Goal: Task Accomplishment & Management: Manage account settings

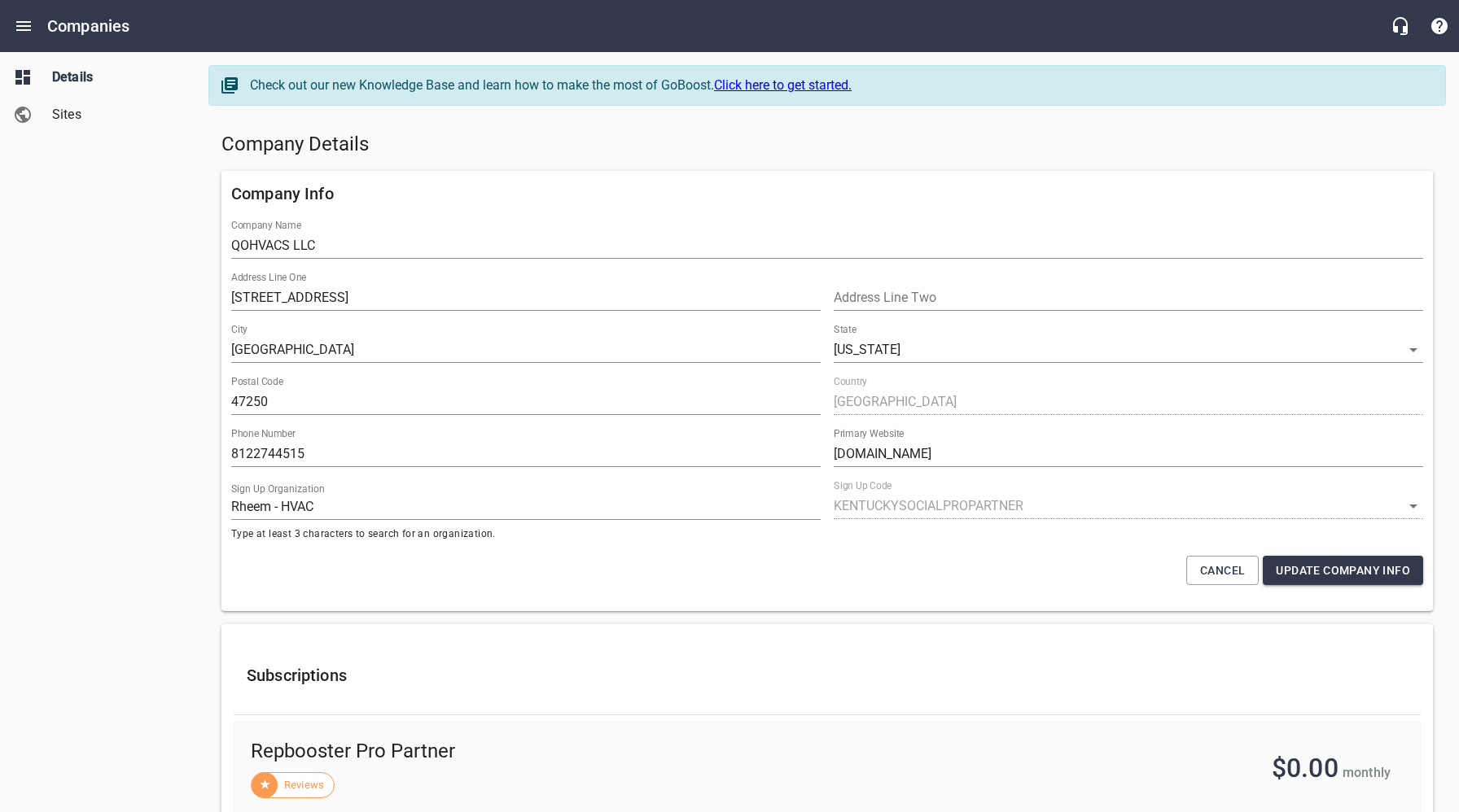
select select "[US_STATE]"
select select "4402"
click at [24, 24] on icon "Open drawer" at bounding box center [23, 26] width 19 height 19
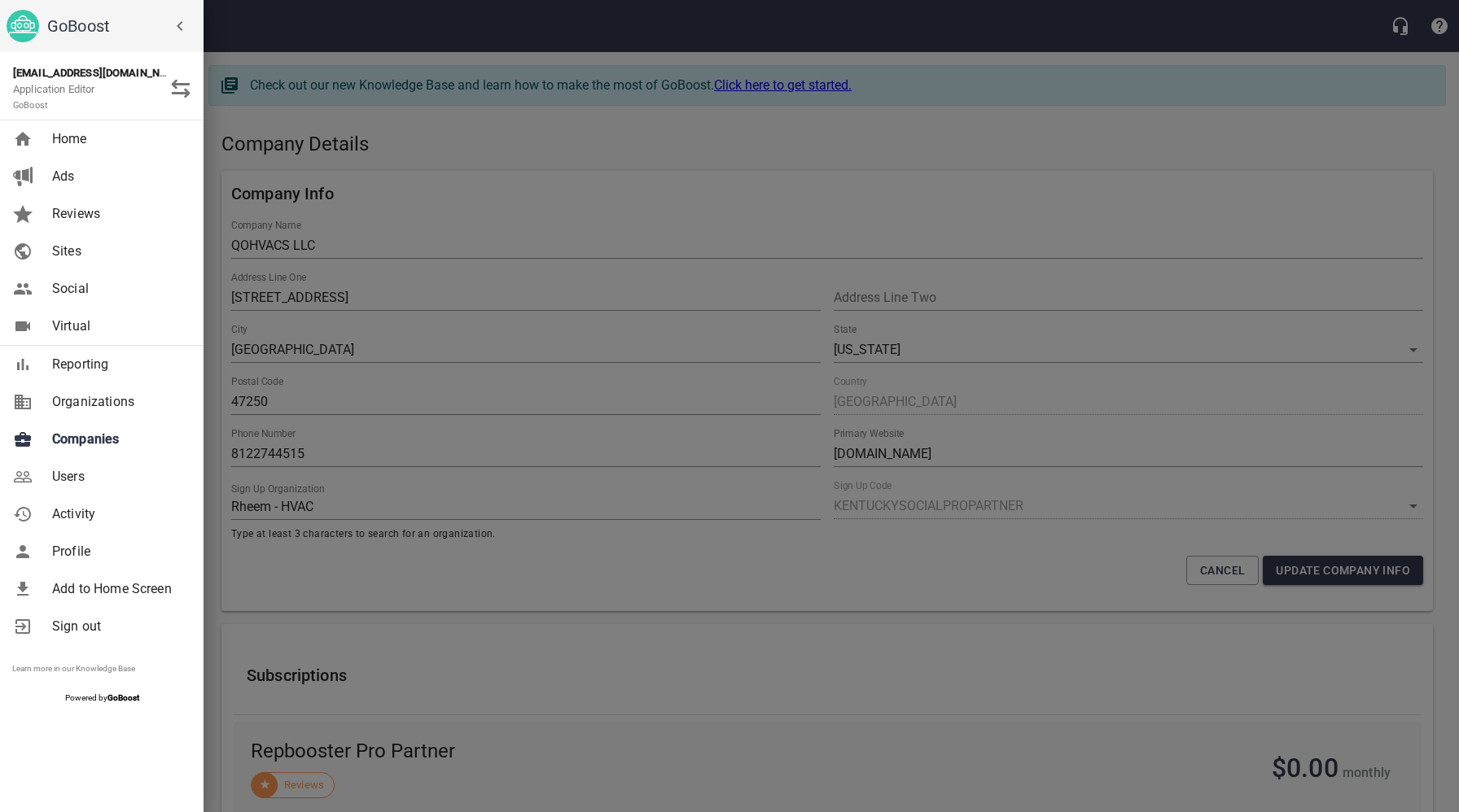
click at [71, 476] on span "Users" at bounding box center [117, 476] width 132 height 19
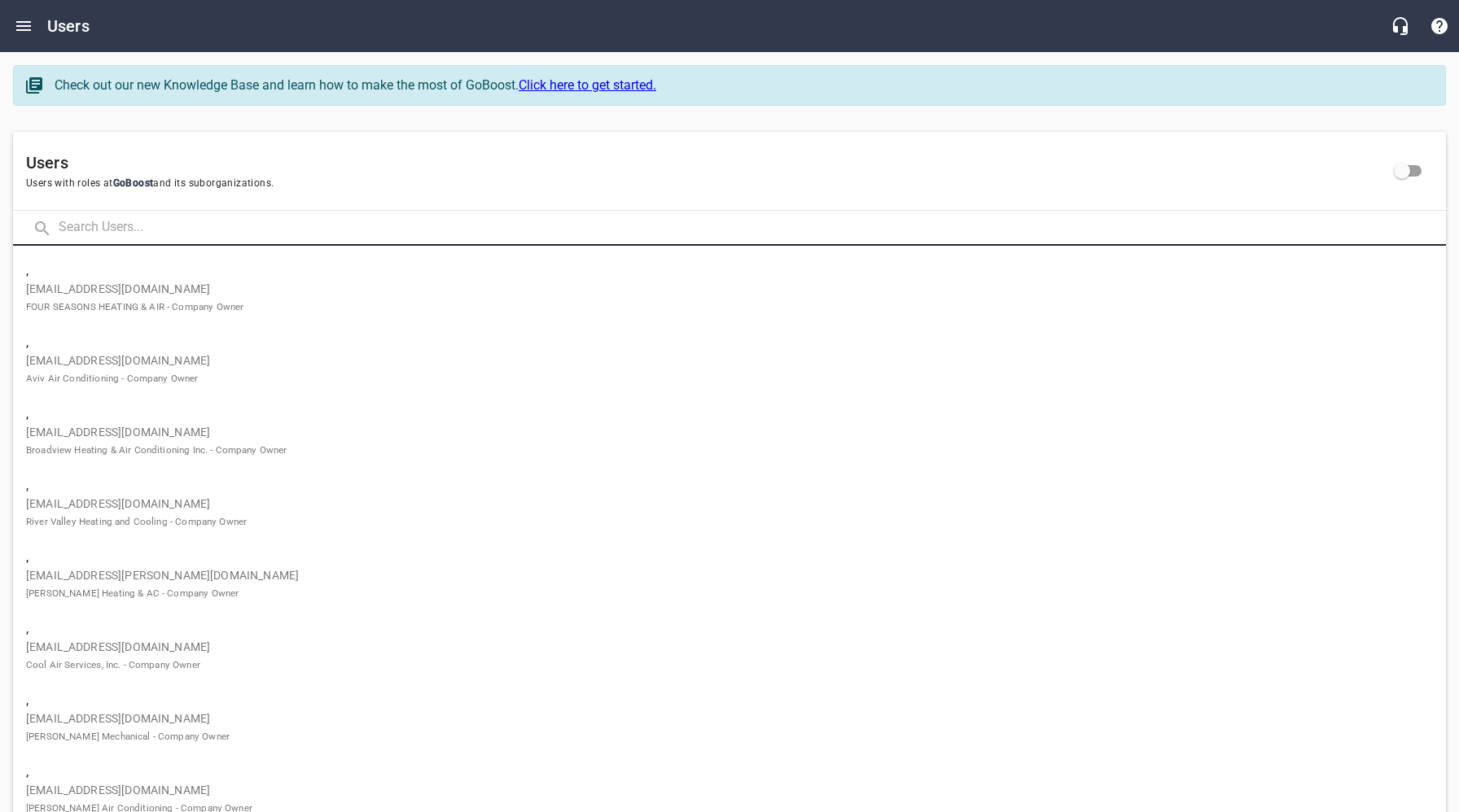
click at [185, 228] on input "text" at bounding box center [752, 228] width 1388 height 35
paste input "def upgrade(): op.add_column('core_google_account', sa.Column('access_token_lon…"
type input "def upgrade(): op.add_column('core_google_account', sa.Column('access_token_lon…"
paste input "[PERSON_NAME][EMAIL_ADDRESS][DOMAIN_NAME]"
type input "[PERSON_NAME][EMAIL_ADDRESS][DOMAIN_NAME]"
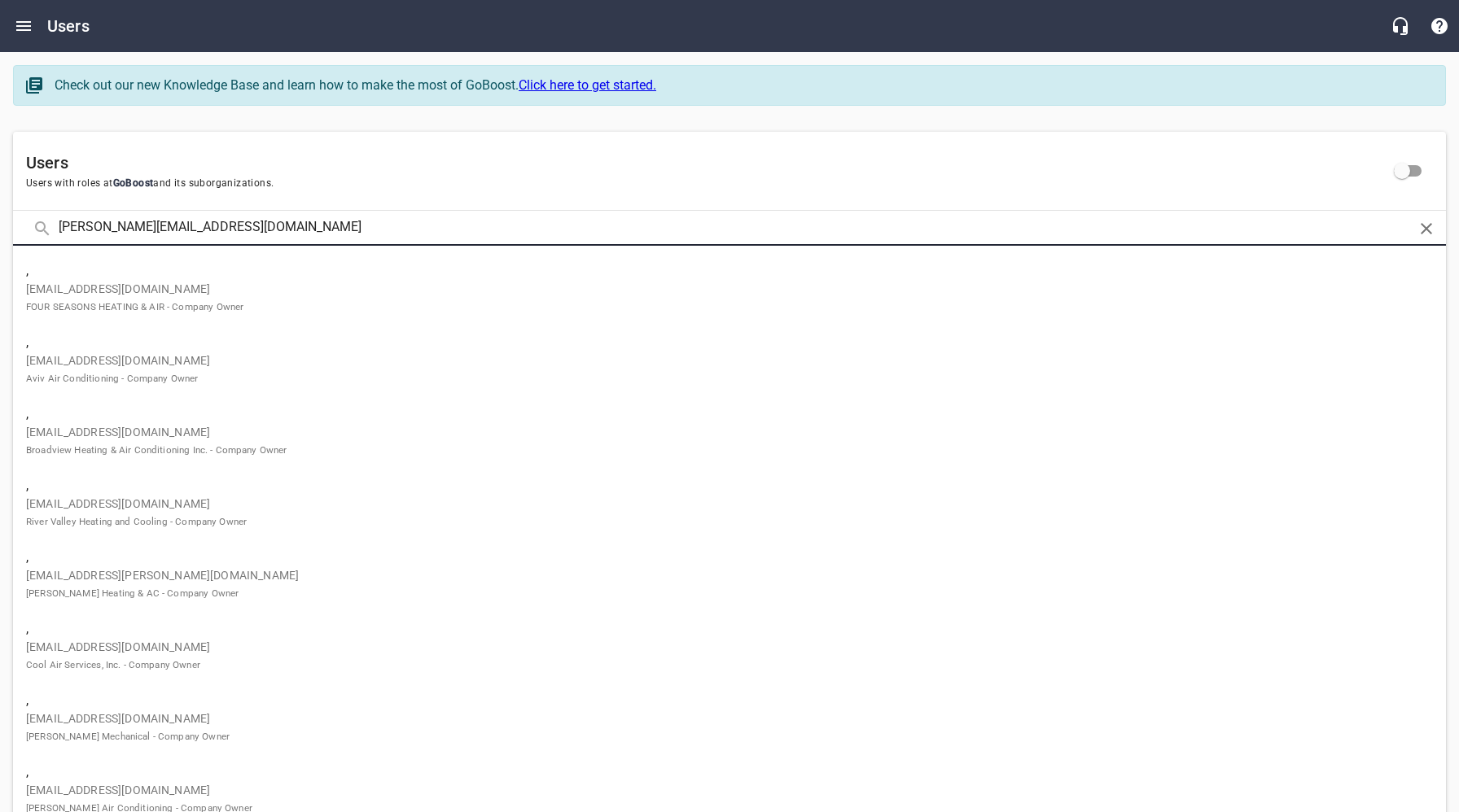
click button at bounding box center [0, 0] width 0 height 0
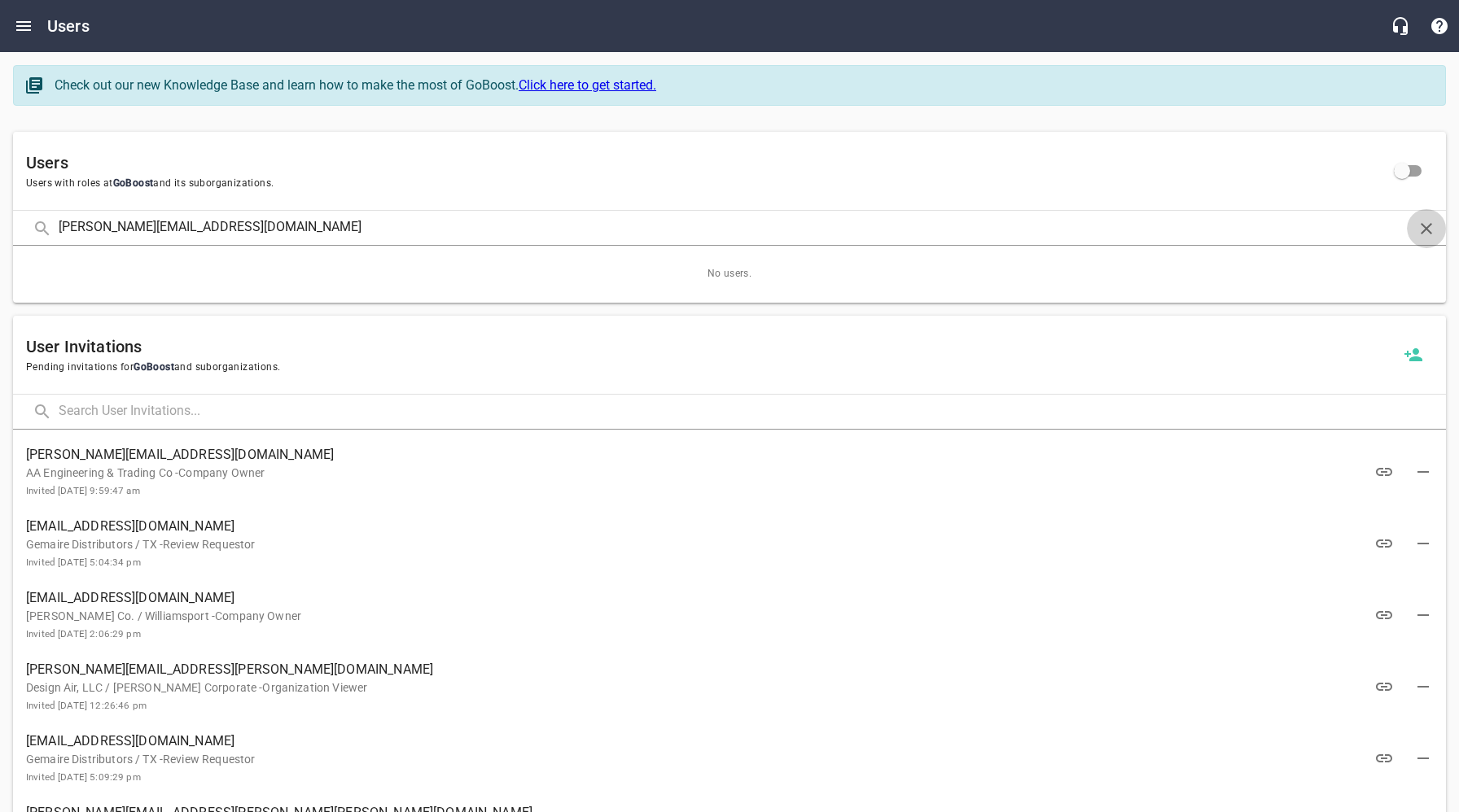
click at [1431, 226] on icon "button" at bounding box center [1427, 228] width 19 height 19
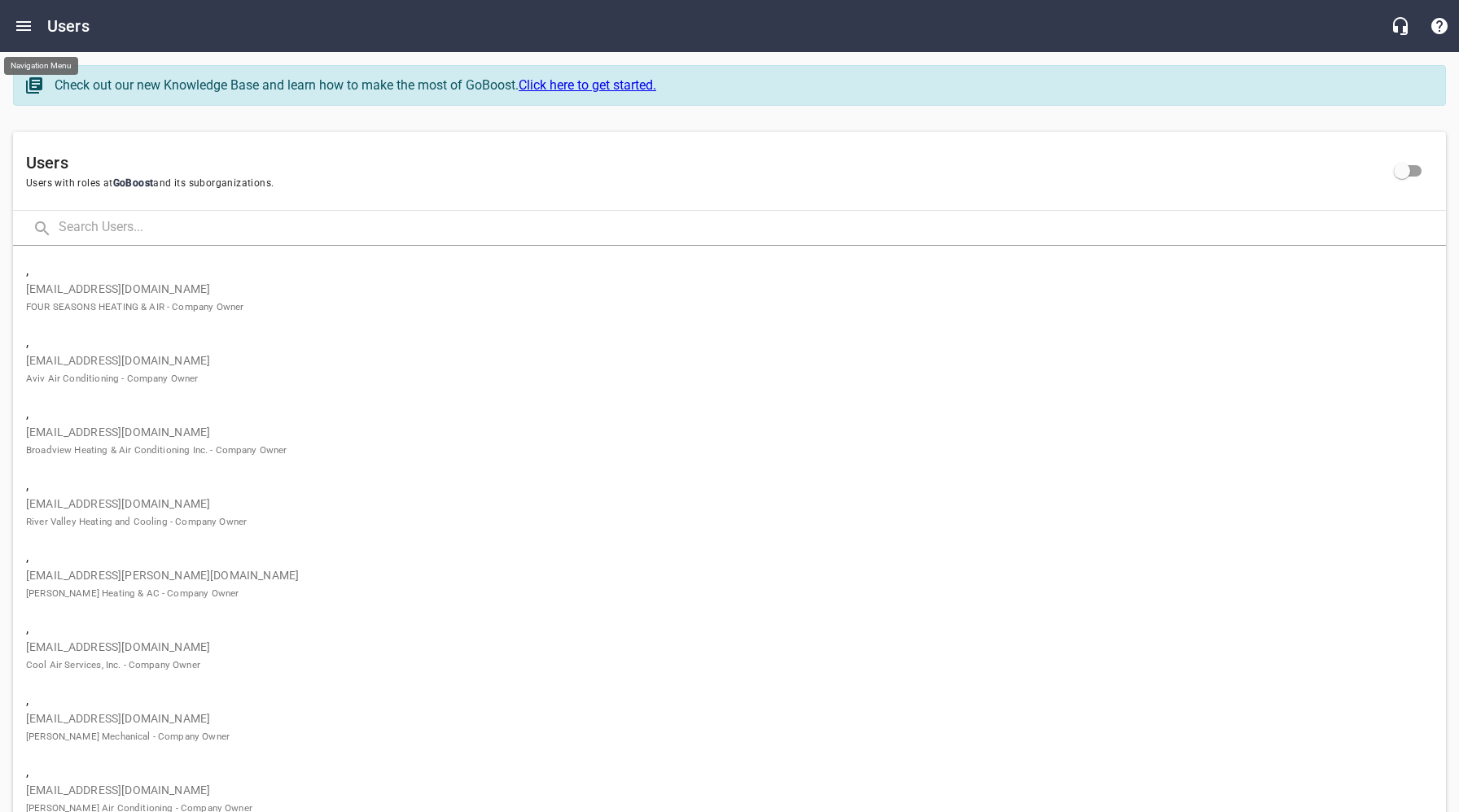
click at [23, 25] on icon "Open drawer" at bounding box center [24, 26] width 15 height 10
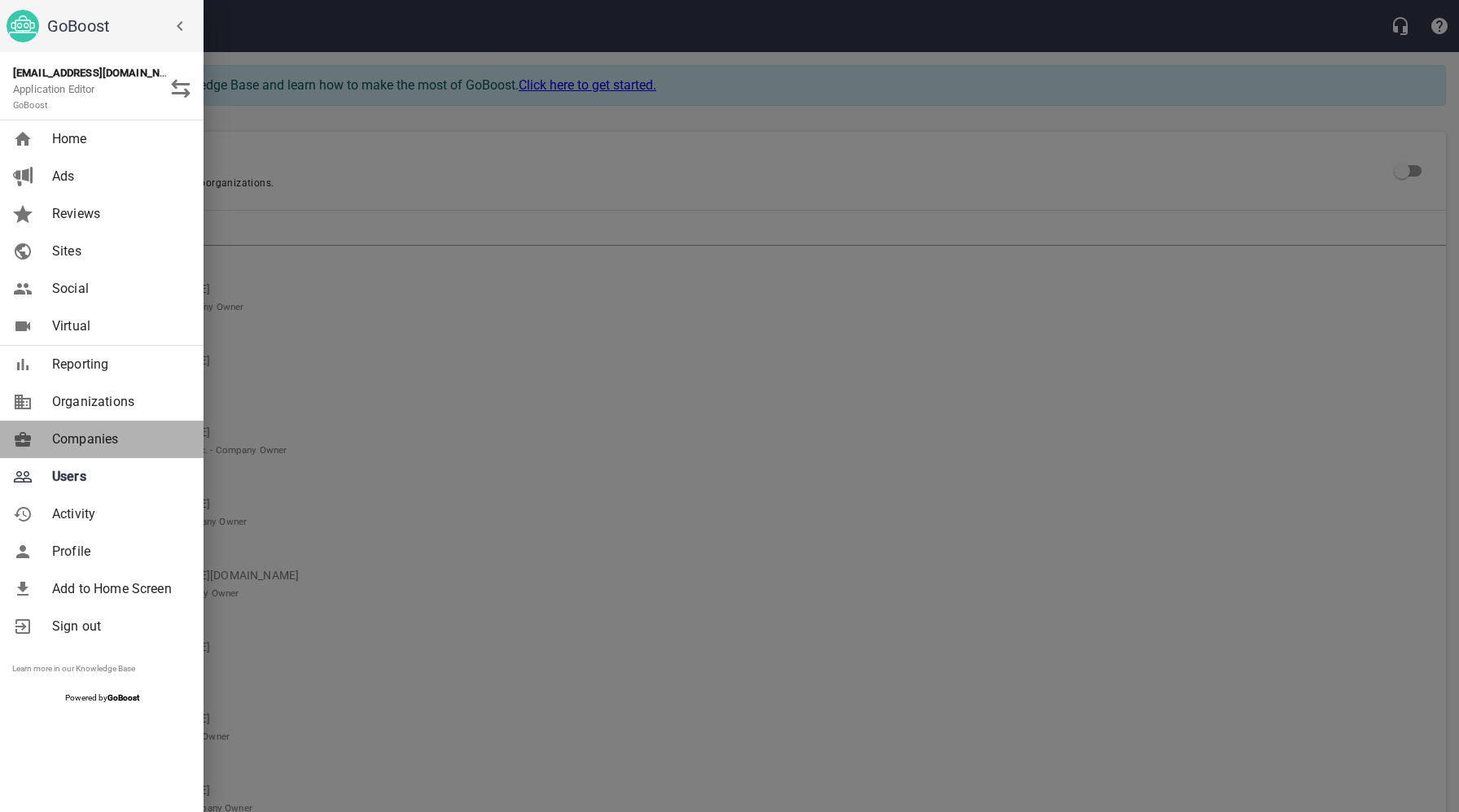
click at [119, 441] on span "Companies" at bounding box center [117, 439] width 132 height 19
